Goal: Task Accomplishment & Management: Manage account settings

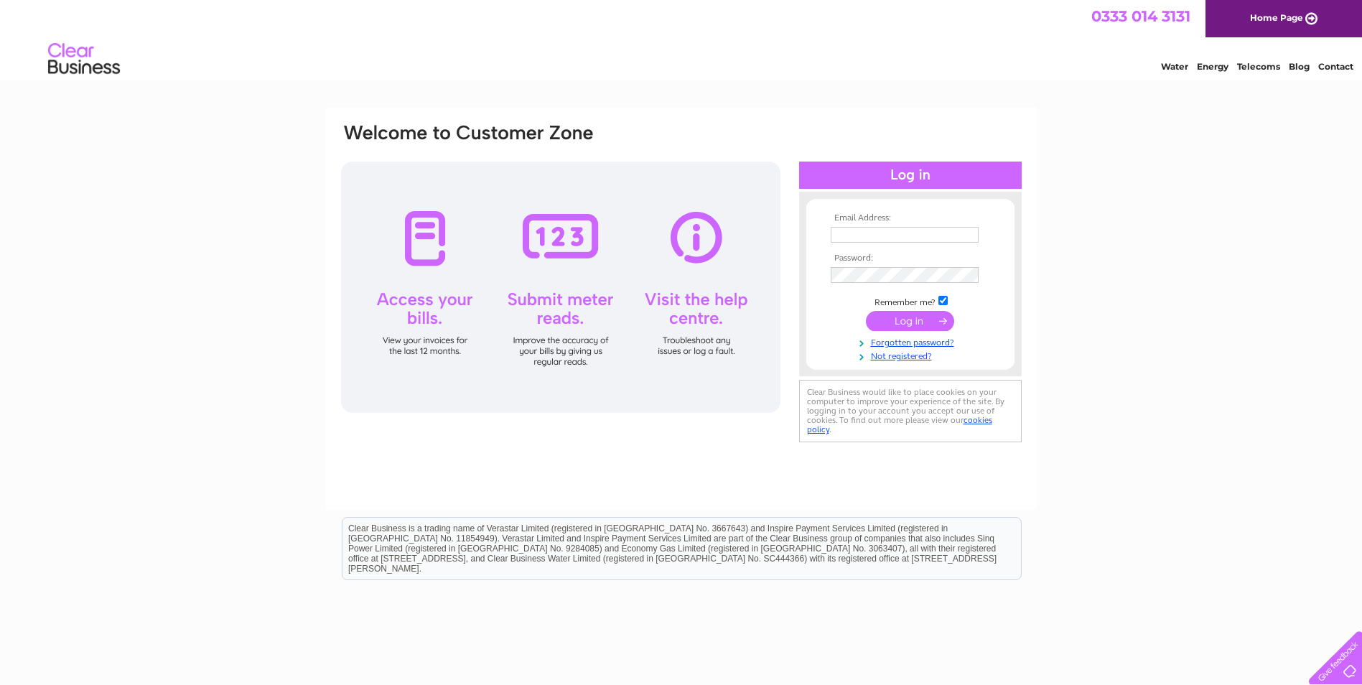
type input "accounts@jacktaylordirect.co.uk"
click at [922, 322] on input "submit" at bounding box center [910, 321] width 88 height 20
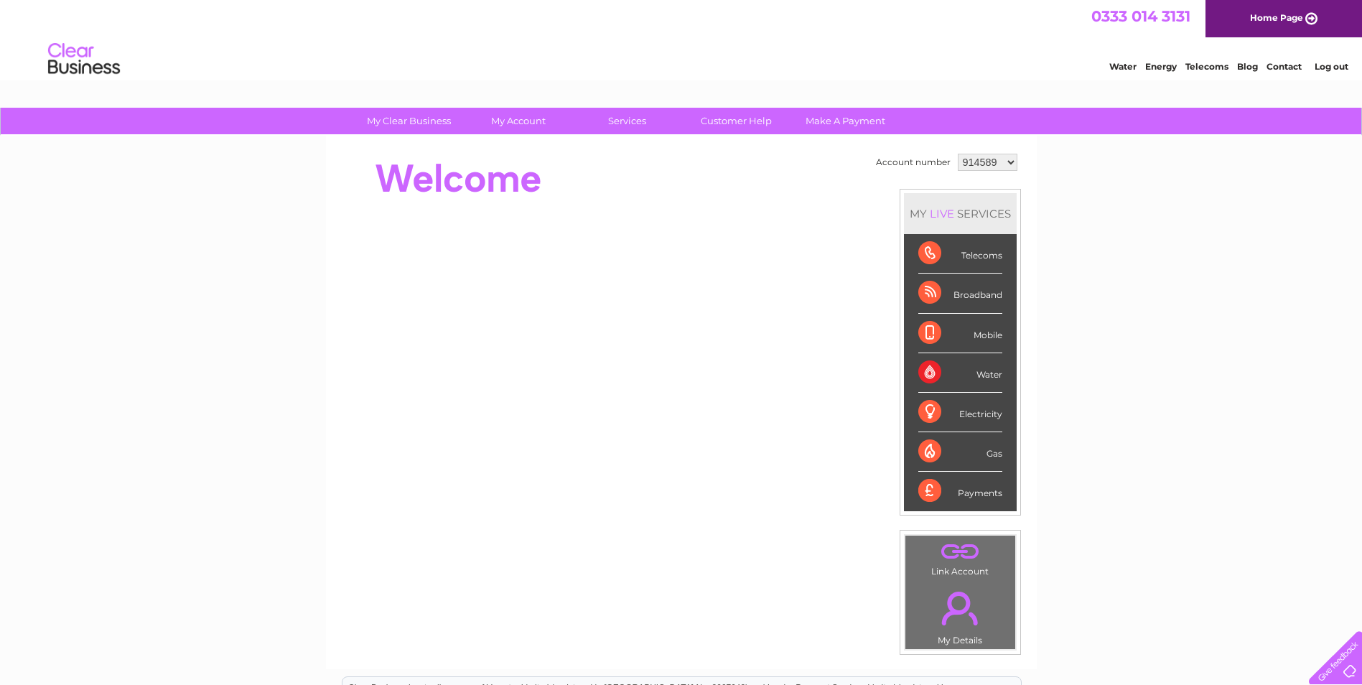
click at [990, 165] on select "914589 929680 1093302" at bounding box center [987, 162] width 60 height 17
select select "1093302"
click at [957, 154] on select "914589 929680 1093302" at bounding box center [987, 162] width 60 height 17
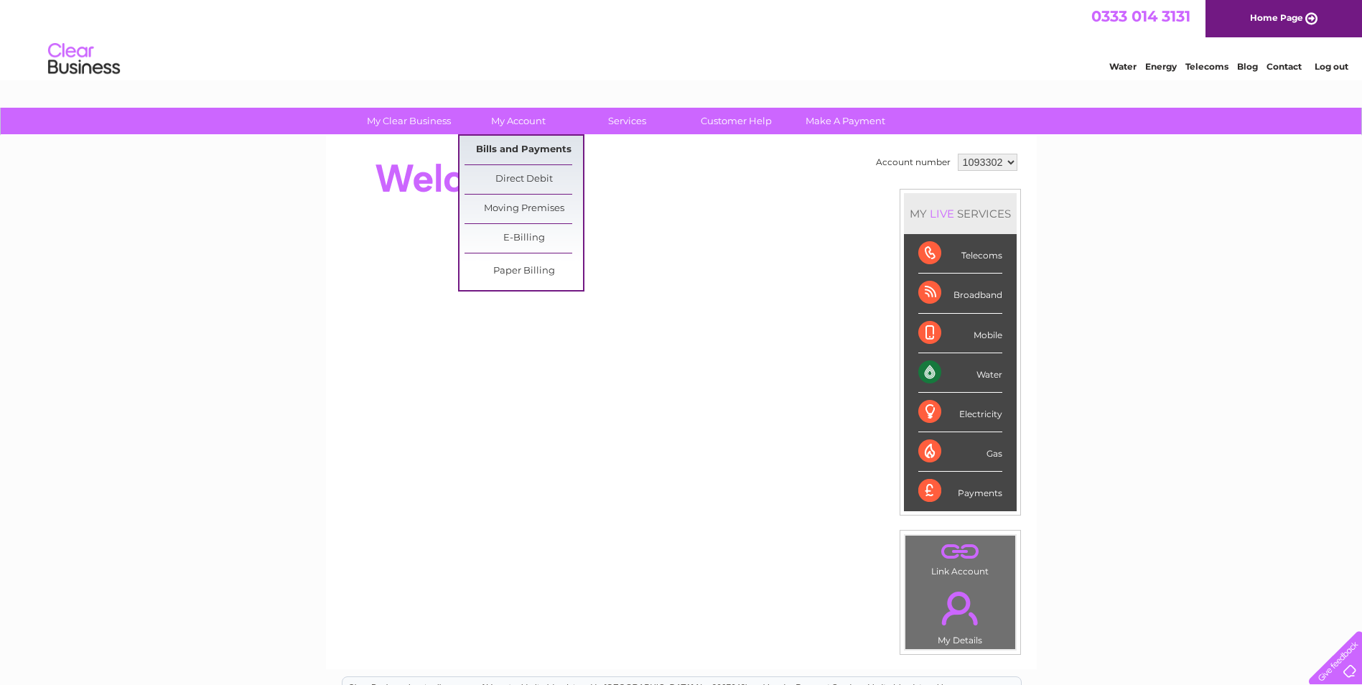
click at [501, 141] on link "Bills and Payments" at bounding box center [523, 150] width 118 height 29
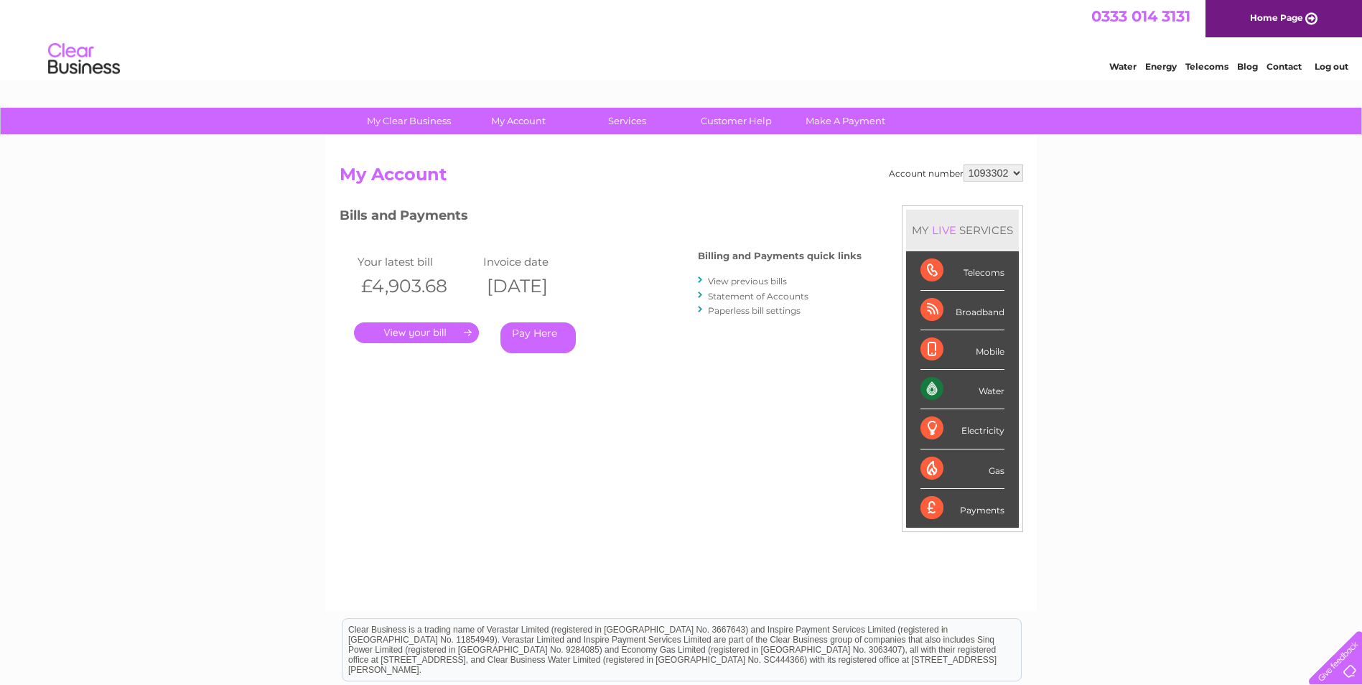
click at [423, 334] on link "." at bounding box center [416, 332] width 125 height 21
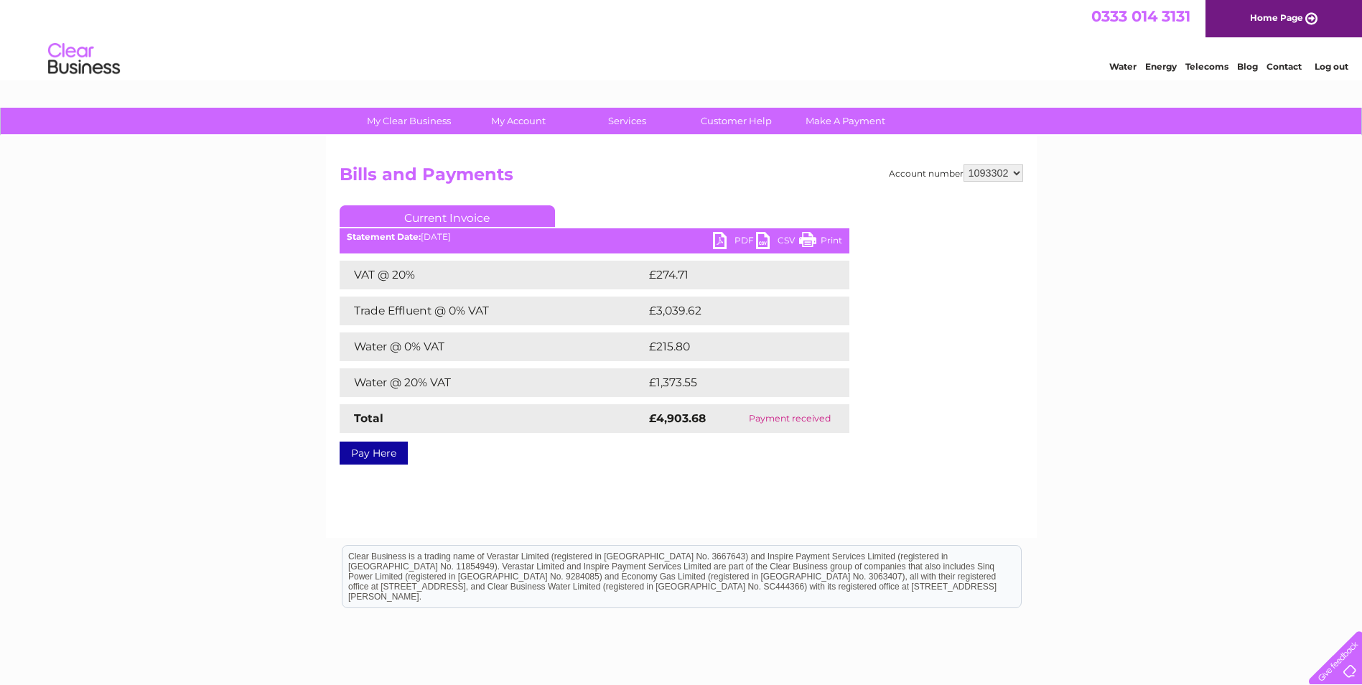
click at [741, 242] on link "PDF" at bounding box center [734, 242] width 43 height 21
